Goal: Entertainment & Leisure: Browse casually

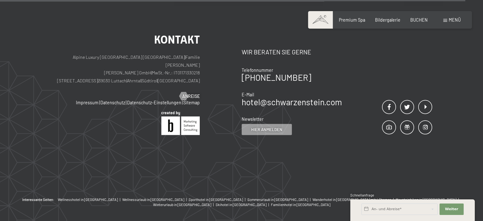
scroll to position [1777, 0]
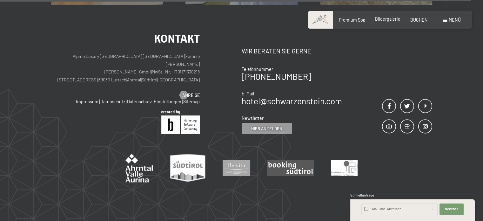
click at [391, 19] on span "Bildergalerie" at bounding box center [387, 18] width 25 height 5
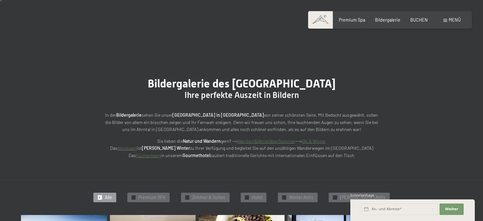
scroll to position [127, 0]
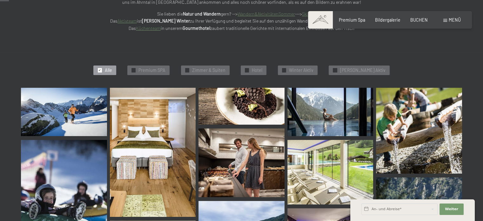
click at [134, 130] on img at bounding box center [153, 152] width 86 height 129
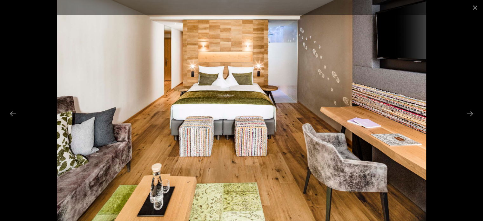
scroll to position [286, 0]
click at [471, 112] on button "Next slide" at bounding box center [469, 113] width 13 height 12
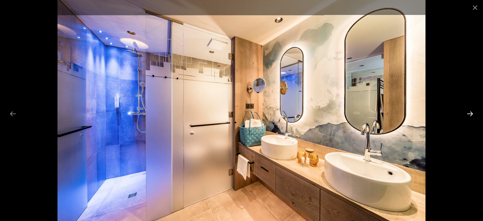
click at [471, 112] on button "Next slide" at bounding box center [469, 113] width 13 height 12
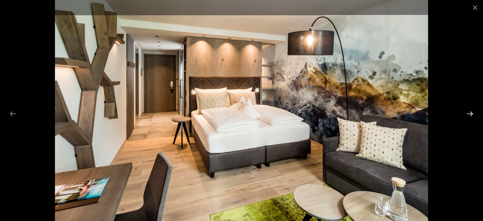
click at [471, 112] on button "Next slide" at bounding box center [469, 113] width 13 height 12
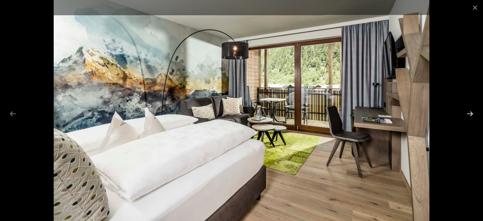
click at [471, 112] on button "Next slide" at bounding box center [469, 113] width 13 height 12
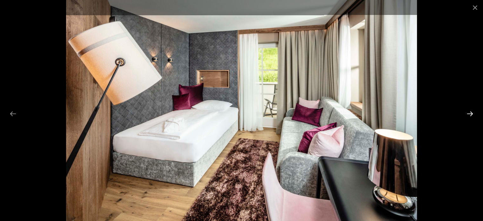
click at [471, 112] on button "Next slide" at bounding box center [469, 113] width 13 height 12
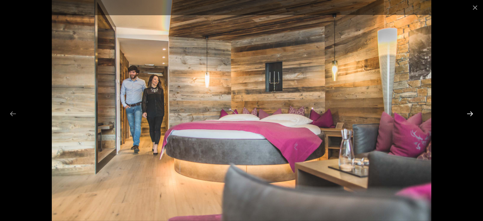
scroll to position [285, 0]
click at [471, 112] on button "Next slide" at bounding box center [469, 113] width 13 height 12
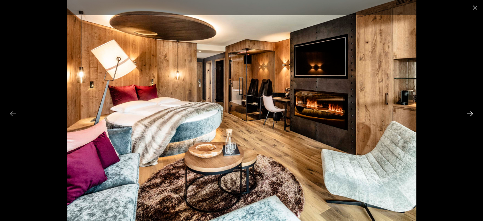
click at [471, 112] on button "Next slide" at bounding box center [469, 113] width 13 height 12
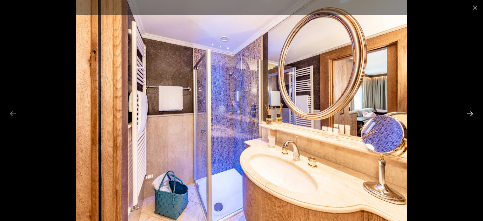
click at [471, 112] on button "Next slide" at bounding box center [469, 113] width 13 height 12
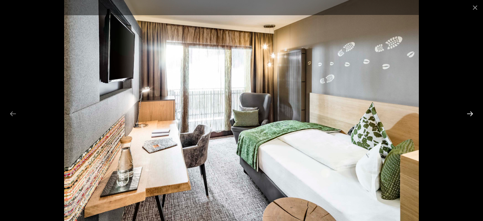
click at [471, 112] on button "Next slide" at bounding box center [469, 113] width 13 height 12
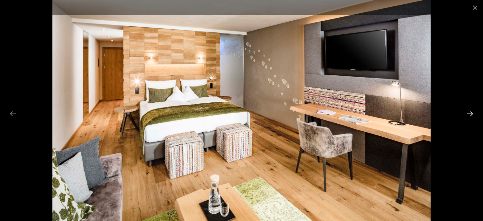
click at [471, 112] on button "Next slide" at bounding box center [469, 113] width 13 height 12
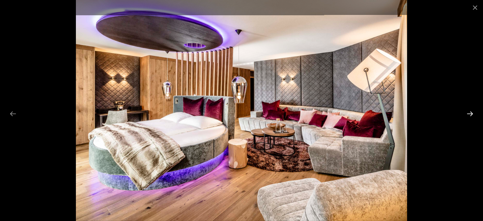
click at [471, 112] on button "Next slide" at bounding box center [469, 113] width 13 height 12
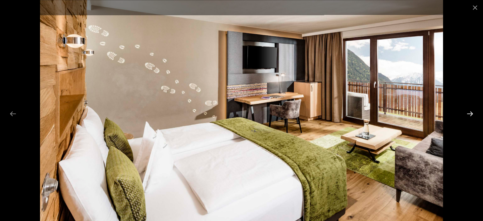
click at [471, 112] on button "Next slide" at bounding box center [469, 113] width 13 height 12
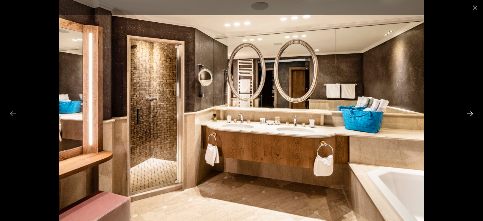
click at [471, 112] on button "Next slide" at bounding box center [469, 113] width 13 height 12
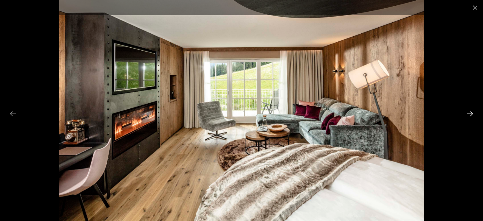
click at [471, 112] on button "Next slide" at bounding box center [469, 113] width 13 height 12
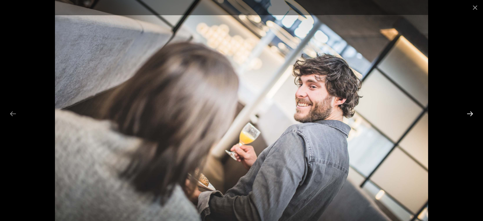
click at [471, 112] on button "Next slide" at bounding box center [469, 113] width 13 height 12
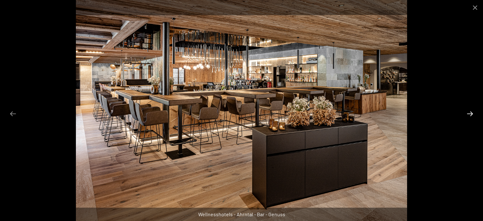
click at [471, 113] on button "Next slide" at bounding box center [469, 113] width 13 height 12
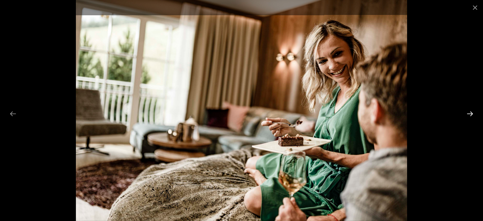
click at [471, 113] on button "Next slide" at bounding box center [469, 113] width 13 height 12
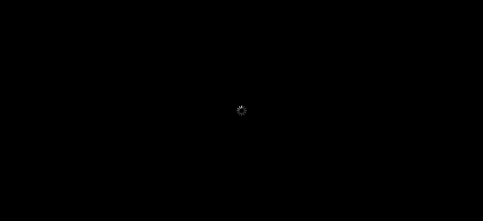
click at [471, 113] on button "Next slide" at bounding box center [472, 113] width 13 height 12
